Goal: Transaction & Acquisition: Book appointment/travel/reservation

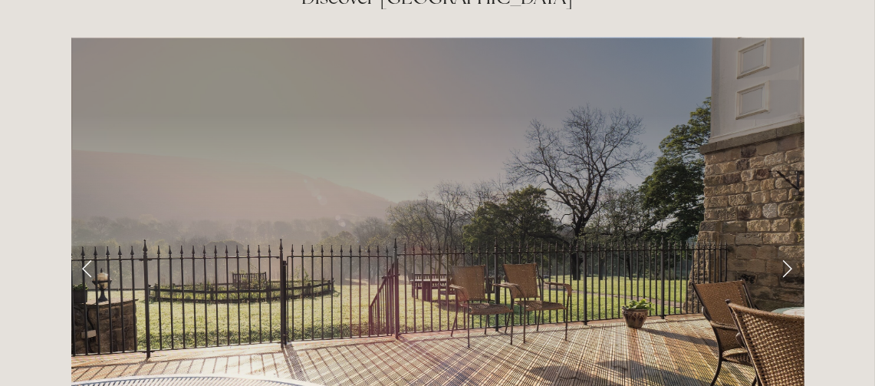
scroll to position [2391, 0]
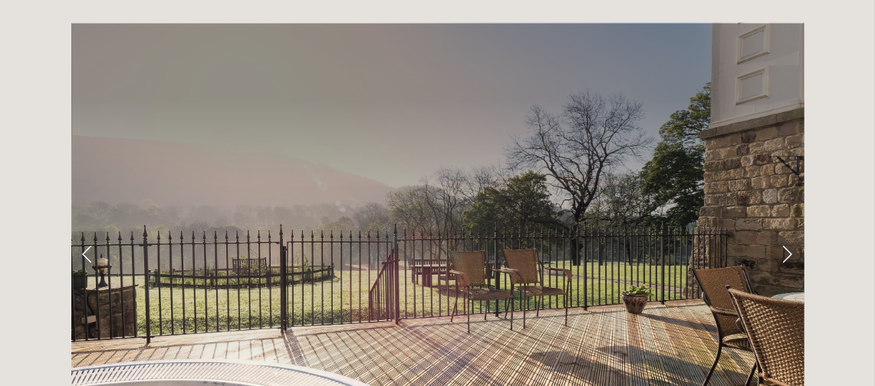
click at [786, 231] on link "Next Slide" at bounding box center [787, 254] width 34 height 46
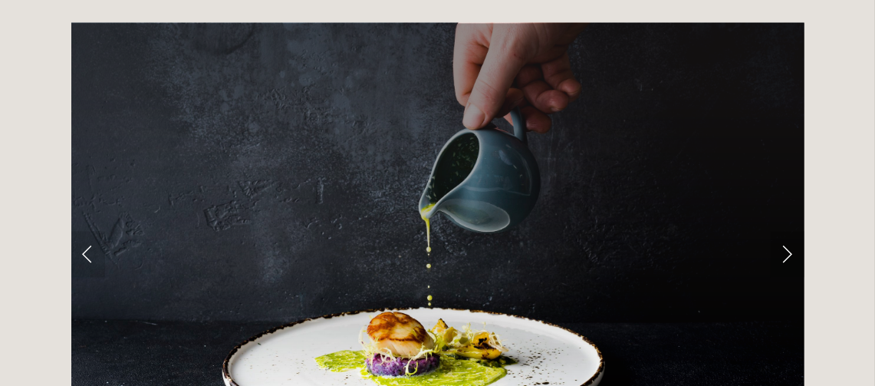
click at [786, 231] on link "Next Slide" at bounding box center [787, 254] width 34 height 46
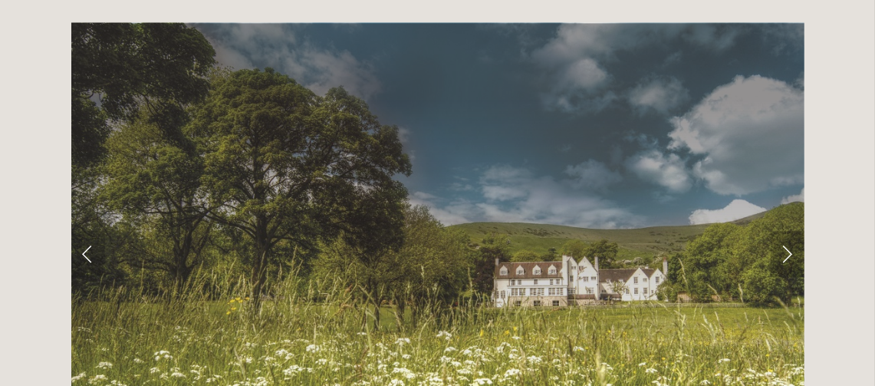
click at [786, 231] on link "Next Slide" at bounding box center [787, 254] width 34 height 46
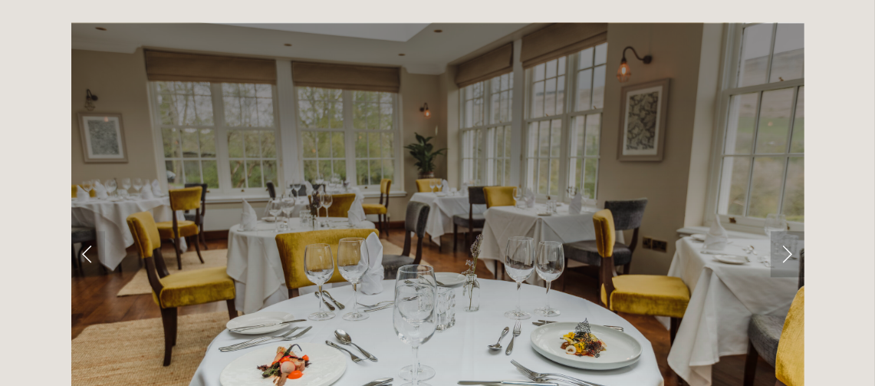
click at [786, 231] on link "Next Slide" at bounding box center [787, 254] width 34 height 46
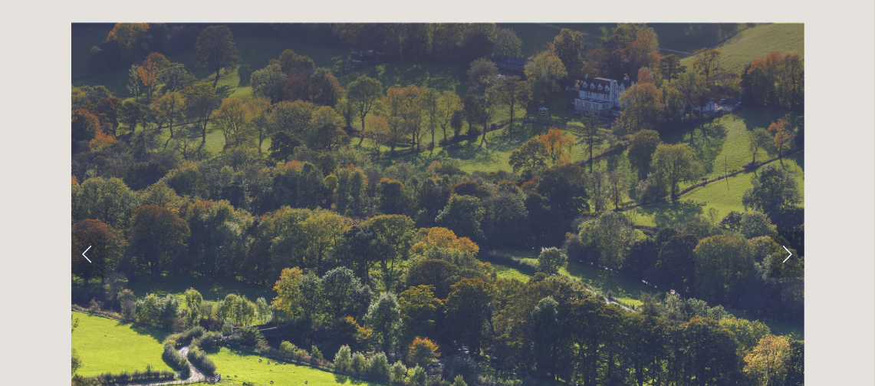
click at [786, 231] on link "Next Slide" at bounding box center [787, 254] width 34 height 46
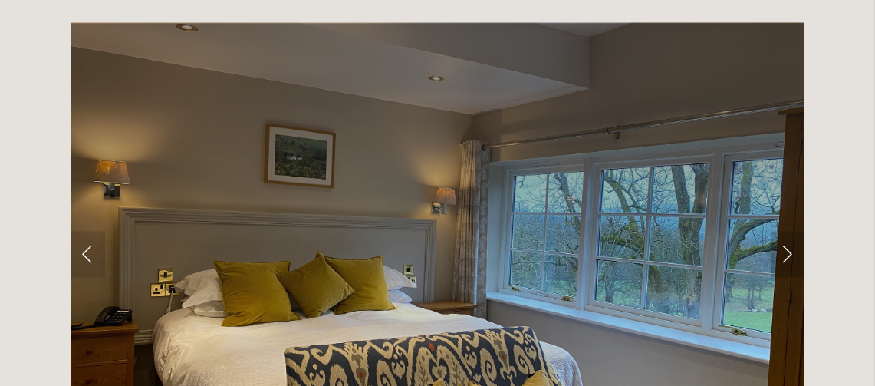
click at [786, 231] on link "Next Slide" at bounding box center [787, 254] width 34 height 46
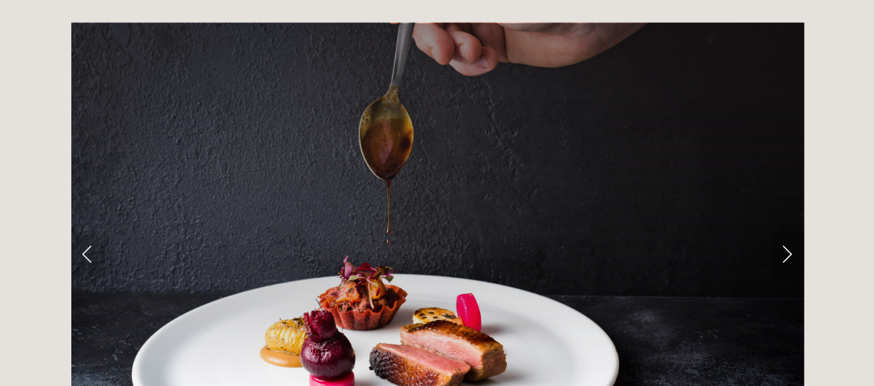
click at [786, 231] on link "Next Slide" at bounding box center [787, 254] width 34 height 46
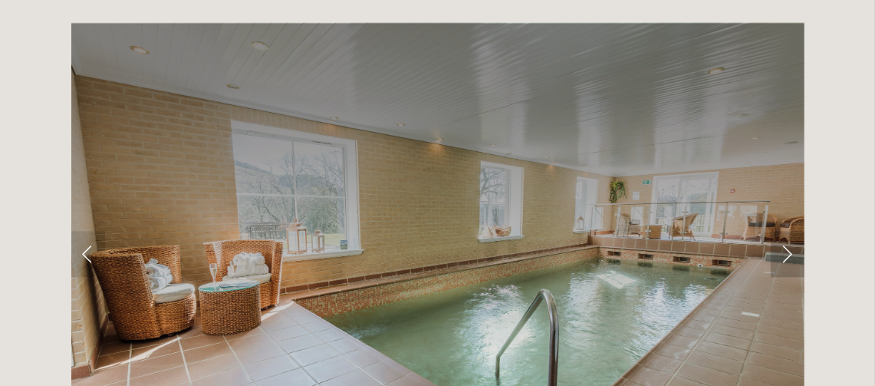
click at [786, 231] on link "Next Slide" at bounding box center [787, 254] width 34 height 46
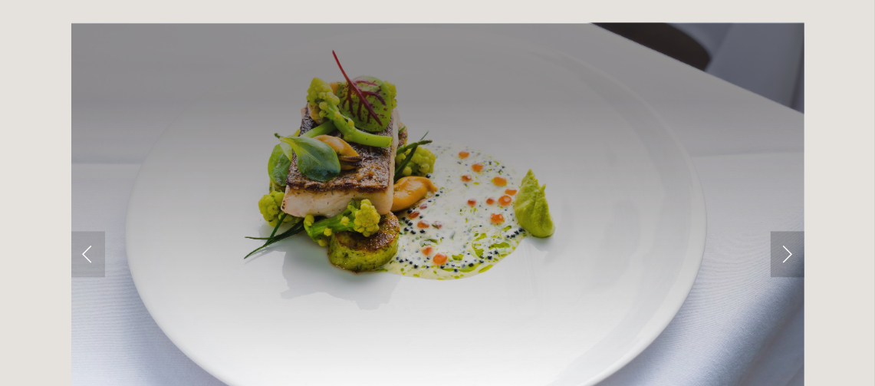
click at [786, 231] on link "Next Slide" at bounding box center [787, 254] width 34 height 46
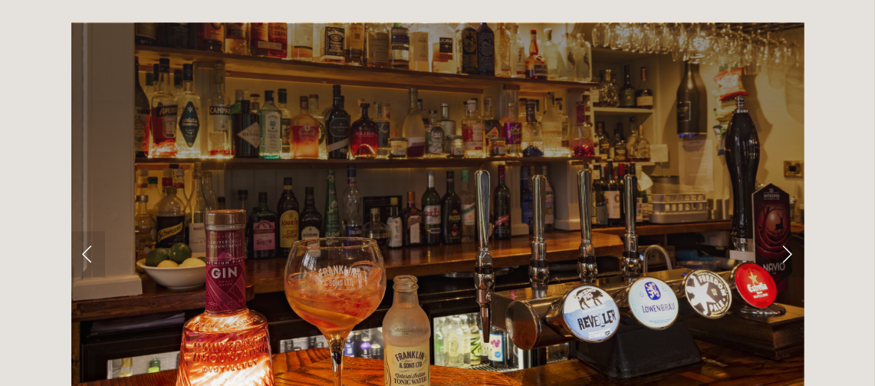
click at [786, 231] on link "Next Slide" at bounding box center [787, 254] width 34 height 46
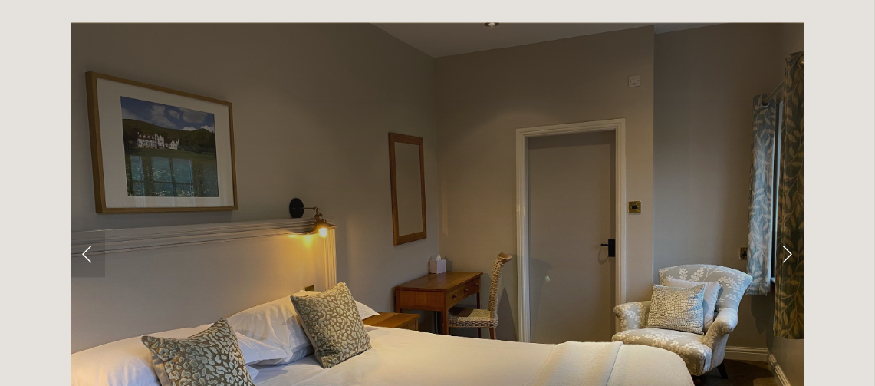
click at [786, 231] on link "Next Slide" at bounding box center [787, 254] width 34 height 46
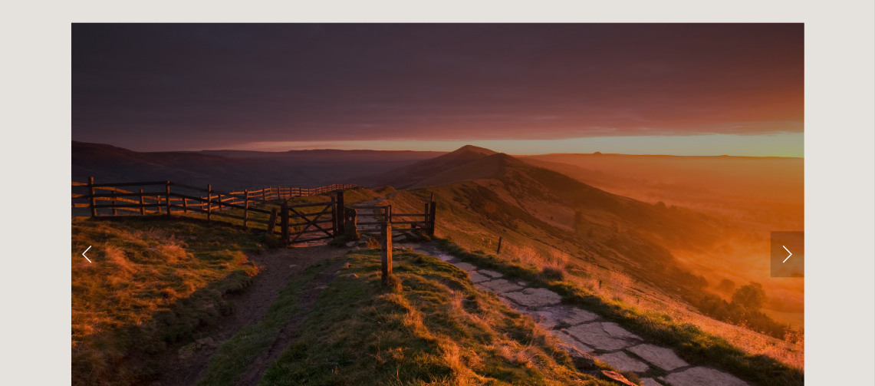
click at [786, 231] on link "Next Slide" at bounding box center [787, 254] width 34 height 46
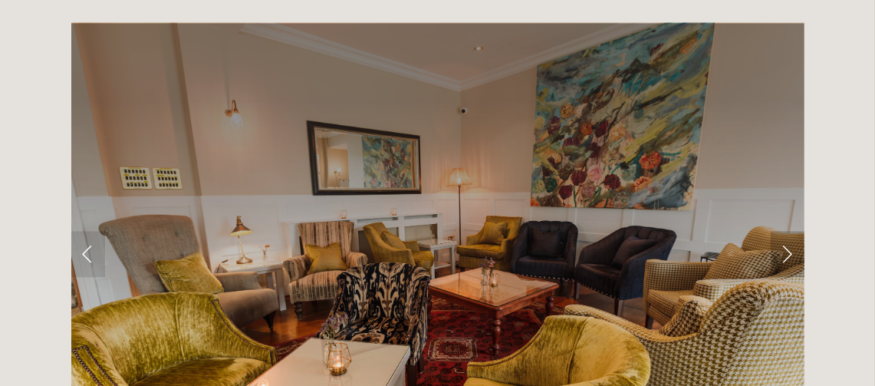
click at [786, 231] on link "Next Slide" at bounding box center [787, 254] width 34 height 46
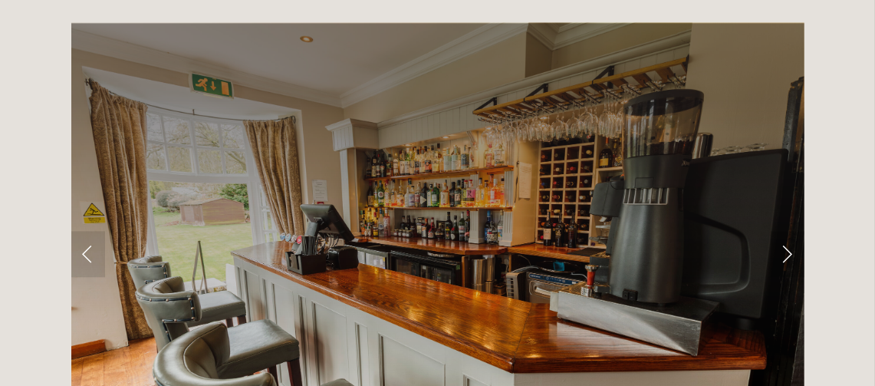
click at [786, 231] on link "Next Slide" at bounding box center [787, 254] width 34 height 46
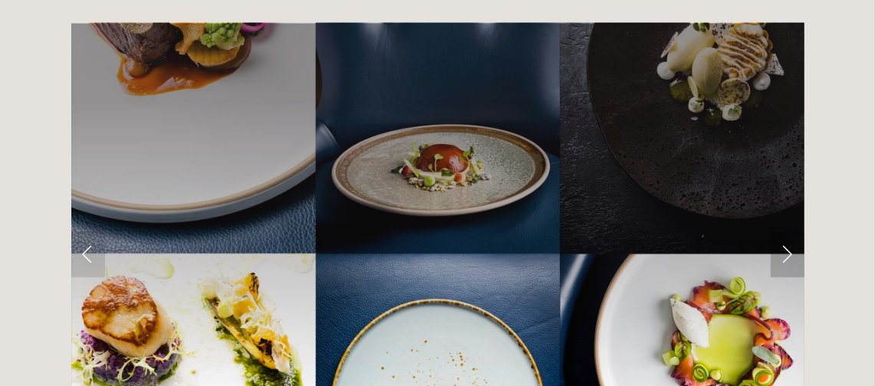
click at [786, 231] on link "Next Slide" at bounding box center [787, 254] width 34 height 46
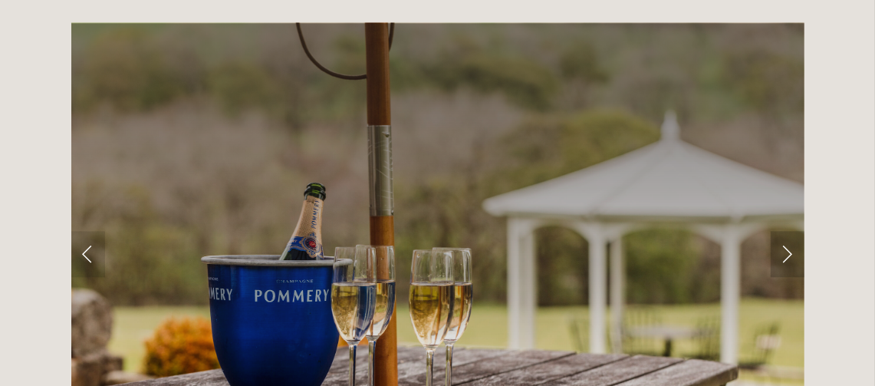
click at [786, 231] on link "Next Slide" at bounding box center [787, 254] width 34 height 46
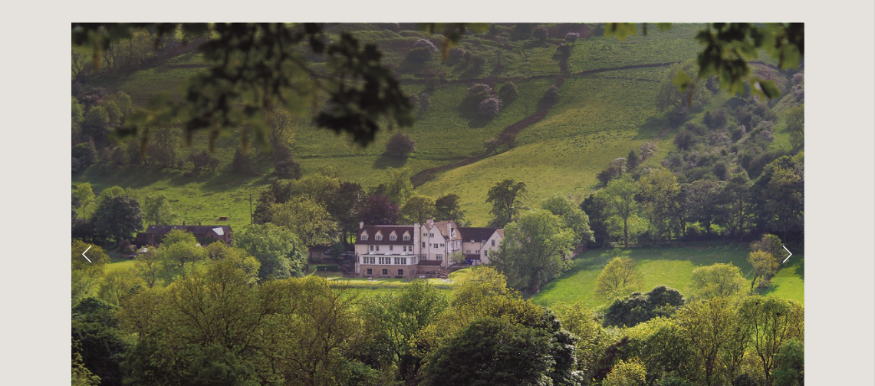
click at [786, 231] on link "Next Slide" at bounding box center [787, 254] width 34 height 46
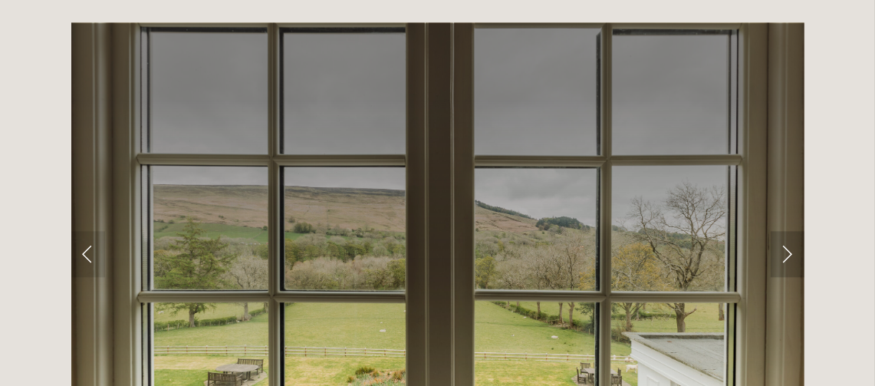
click at [786, 231] on link "Next Slide" at bounding box center [787, 254] width 34 height 46
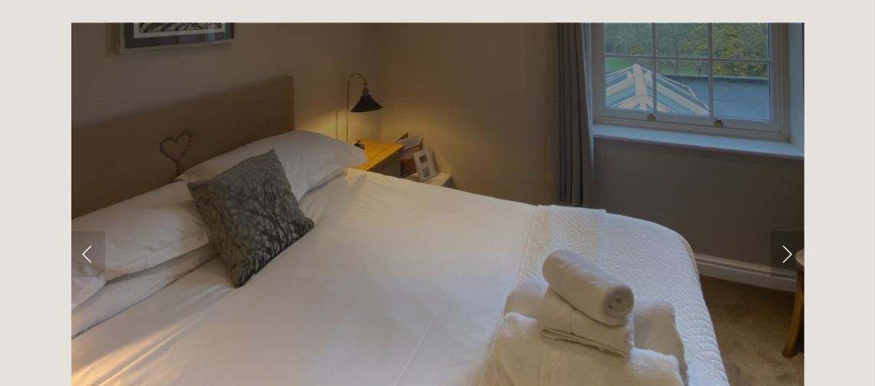
click at [786, 231] on link "Next Slide" at bounding box center [787, 254] width 34 height 46
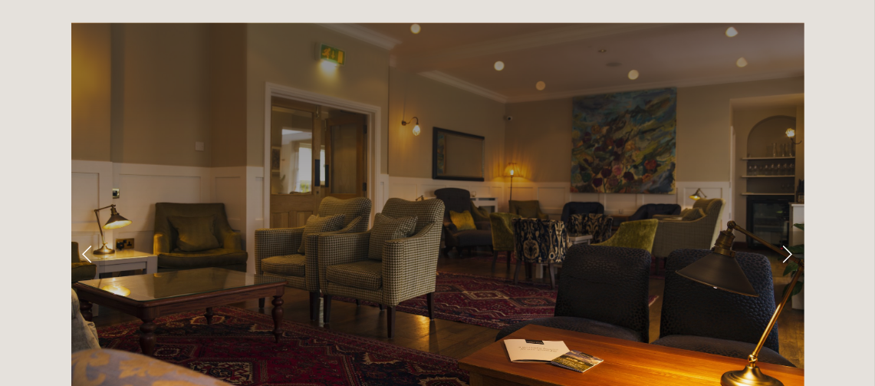
click at [786, 231] on link "Next Slide" at bounding box center [787, 254] width 34 height 46
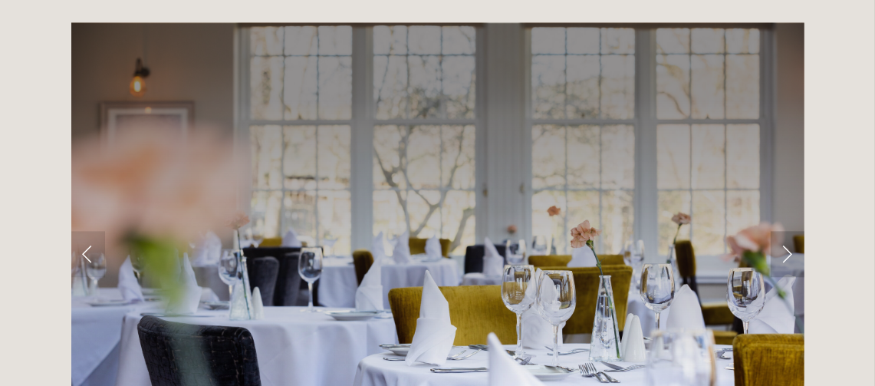
click at [786, 231] on link "Next Slide" at bounding box center [787, 254] width 34 height 46
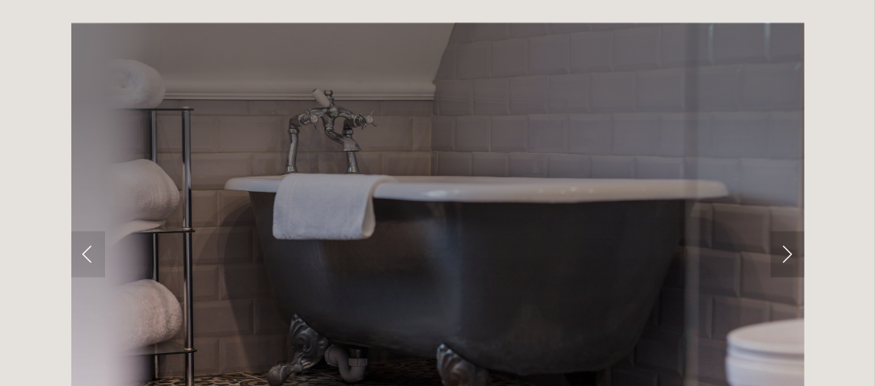
click at [786, 231] on link "Next Slide" at bounding box center [787, 254] width 34 height 46
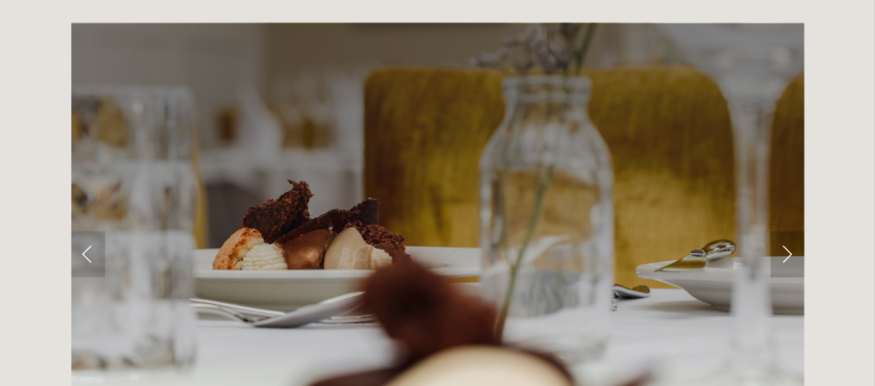
click at [786, 231] on link "Next Slide" at bounding box center [787, 254] width 34 height 46
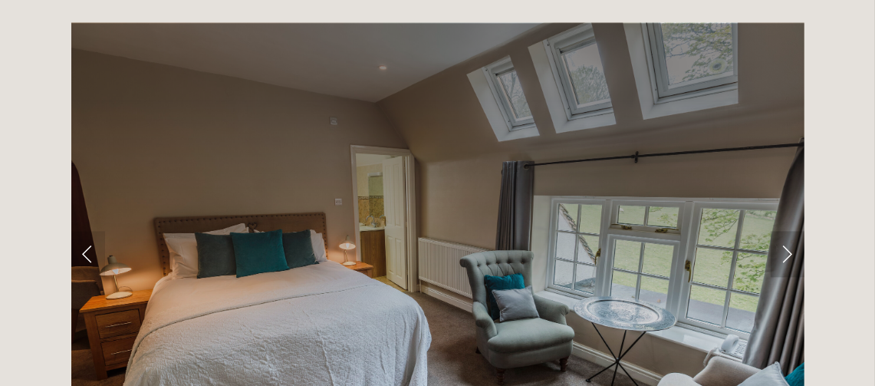
click at [786, 231] on link "Next Slide" at bounding box center [787, 254] width 34 height 46
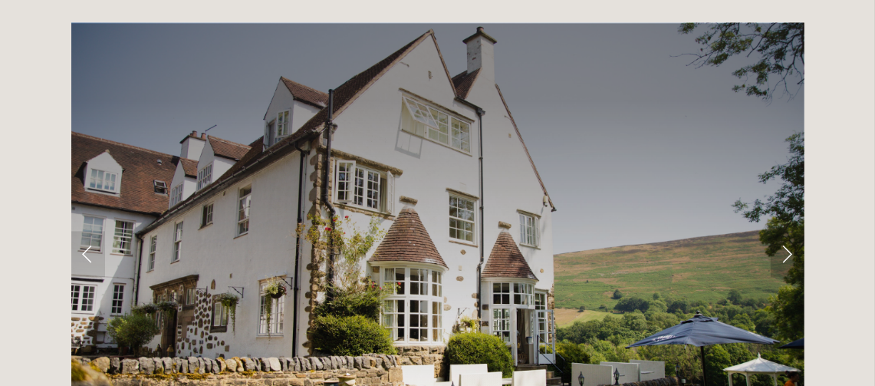
click at [786, 231] on link "Next Slide" at bounding box center [787, 254] width 34 height 46
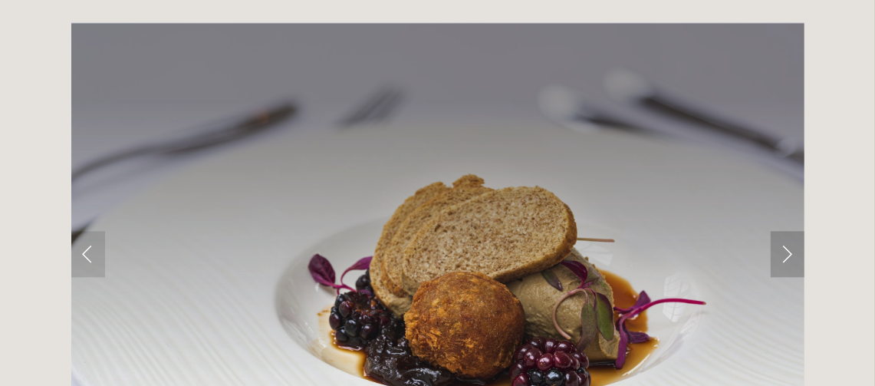
click at [786, 231] on link "Next Slide" at bounding box center [787, 254] width 34 height 46
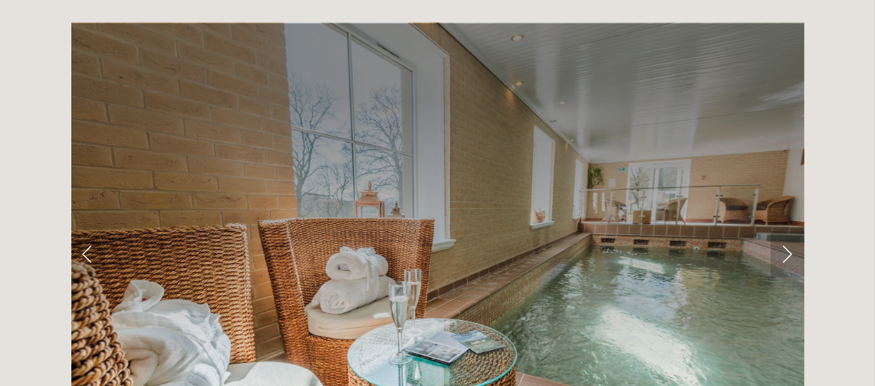
click at [786, 231] on link "Next Slide" at bounding box center [787, 254] width 34 height 46
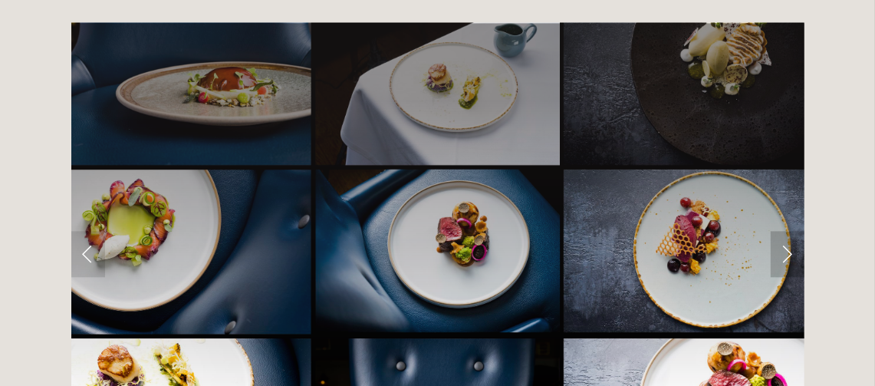
click at [786, 231] on link "Next Slide" at bounding box center [787, 254] width 34 height 46
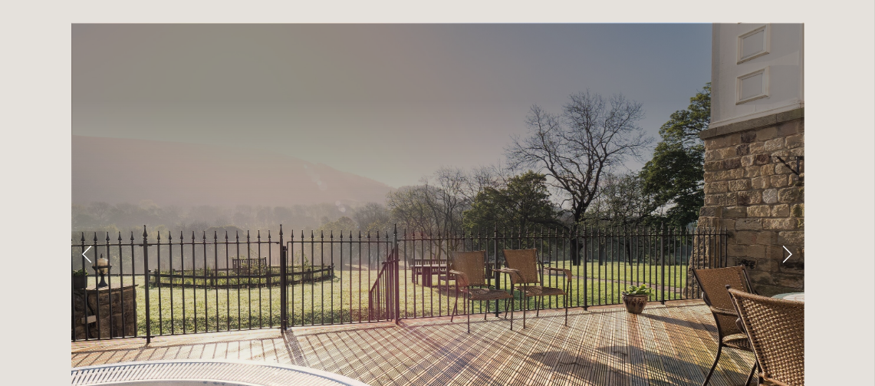
click at [786, 231] on link "Next Slide" at bounding box center [787, 254] width 34 height 46
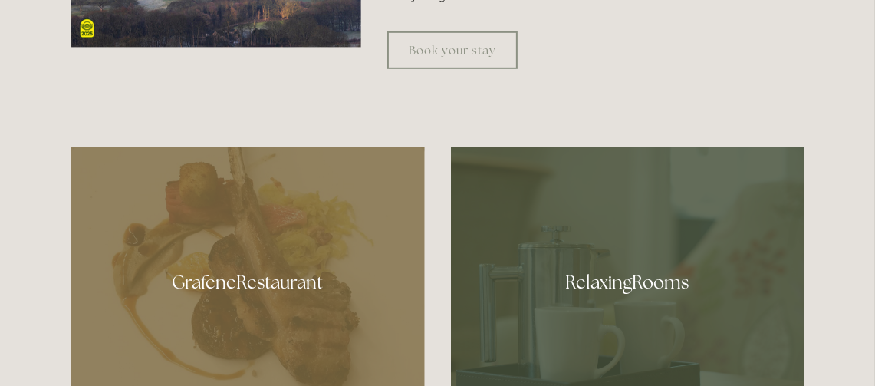
scroll to position [643, 0]
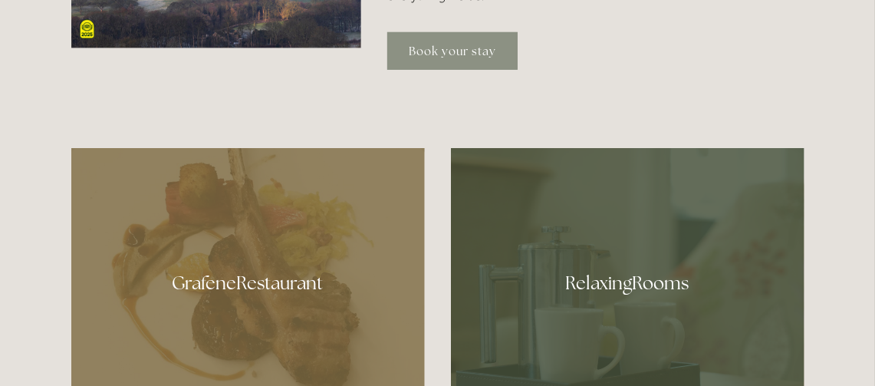
click at [455, 48] on link "Book your stay" at bounding box center [452, 51] width 130 height 38
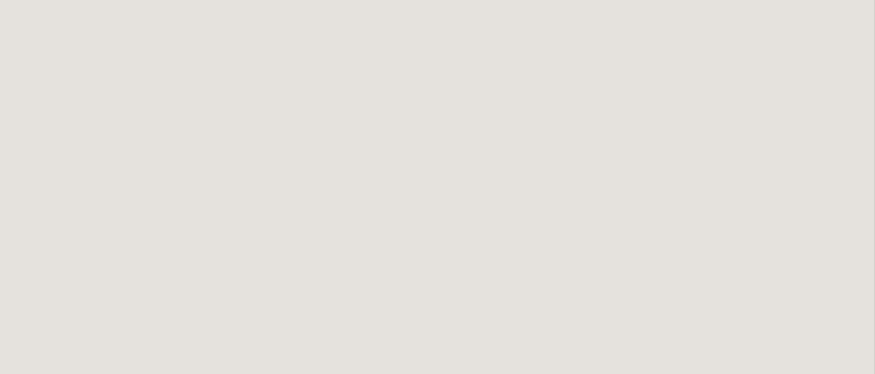
scroll to position [1660, 0]
